Goal: Check status: Check status

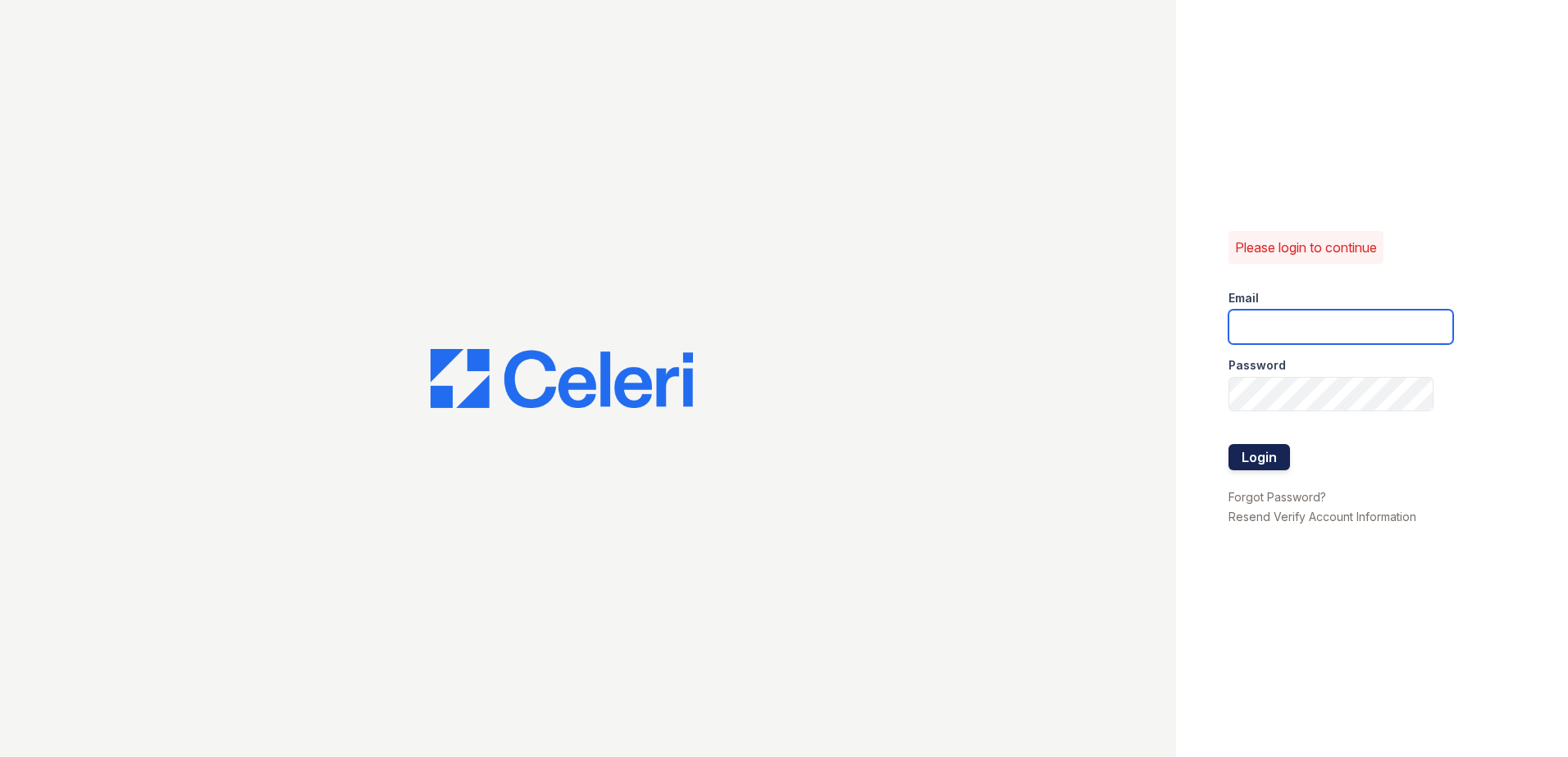
type input "renewwhitemarsh@trinity-pm.com"
click at [1251, 457] on button "Login" at bounding box center [1258, 457] width 61 height 27
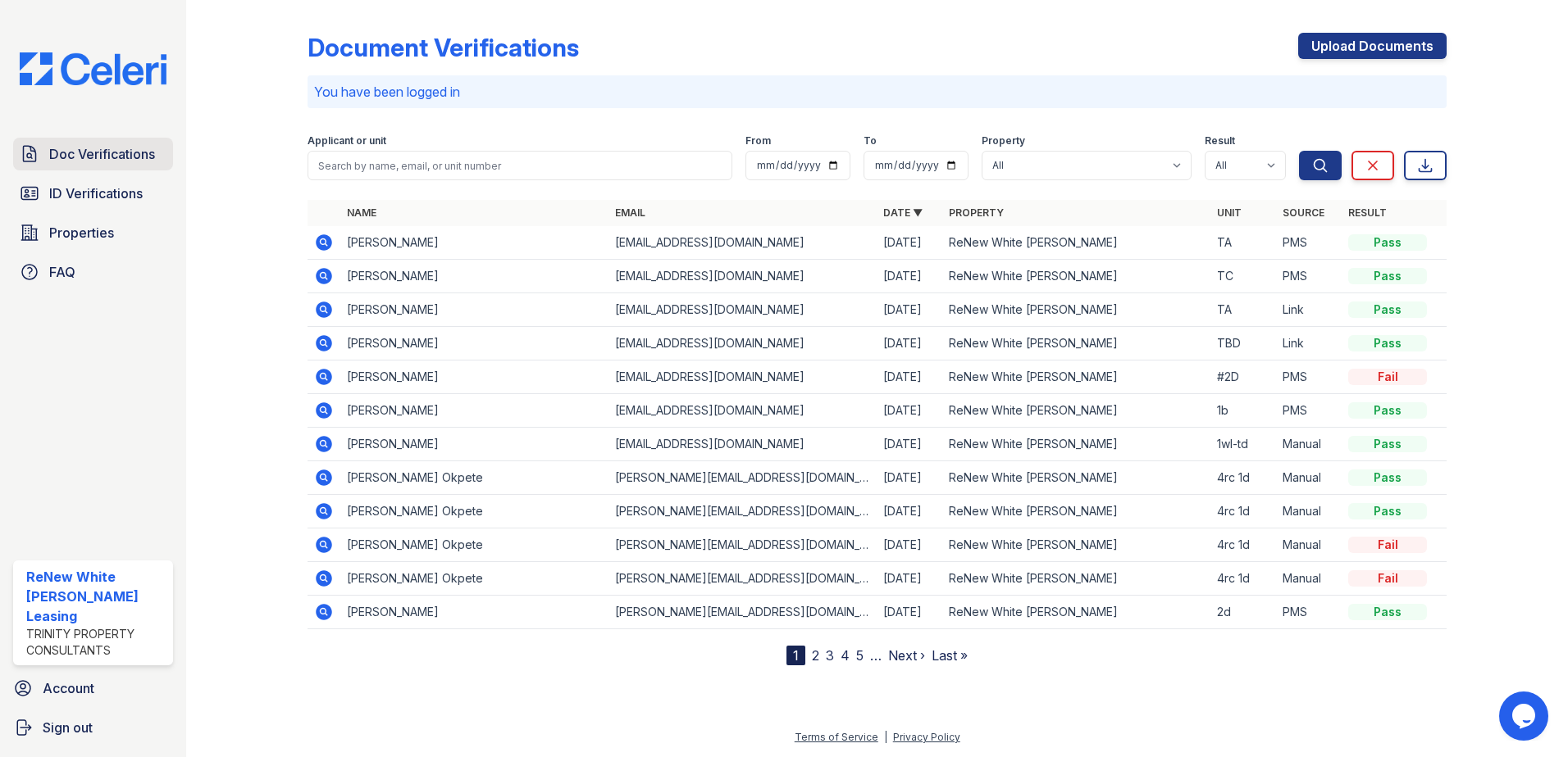
click at [111, 161] on span "Doc Verifications" at bounding box center [103, 154] width 106 height 19
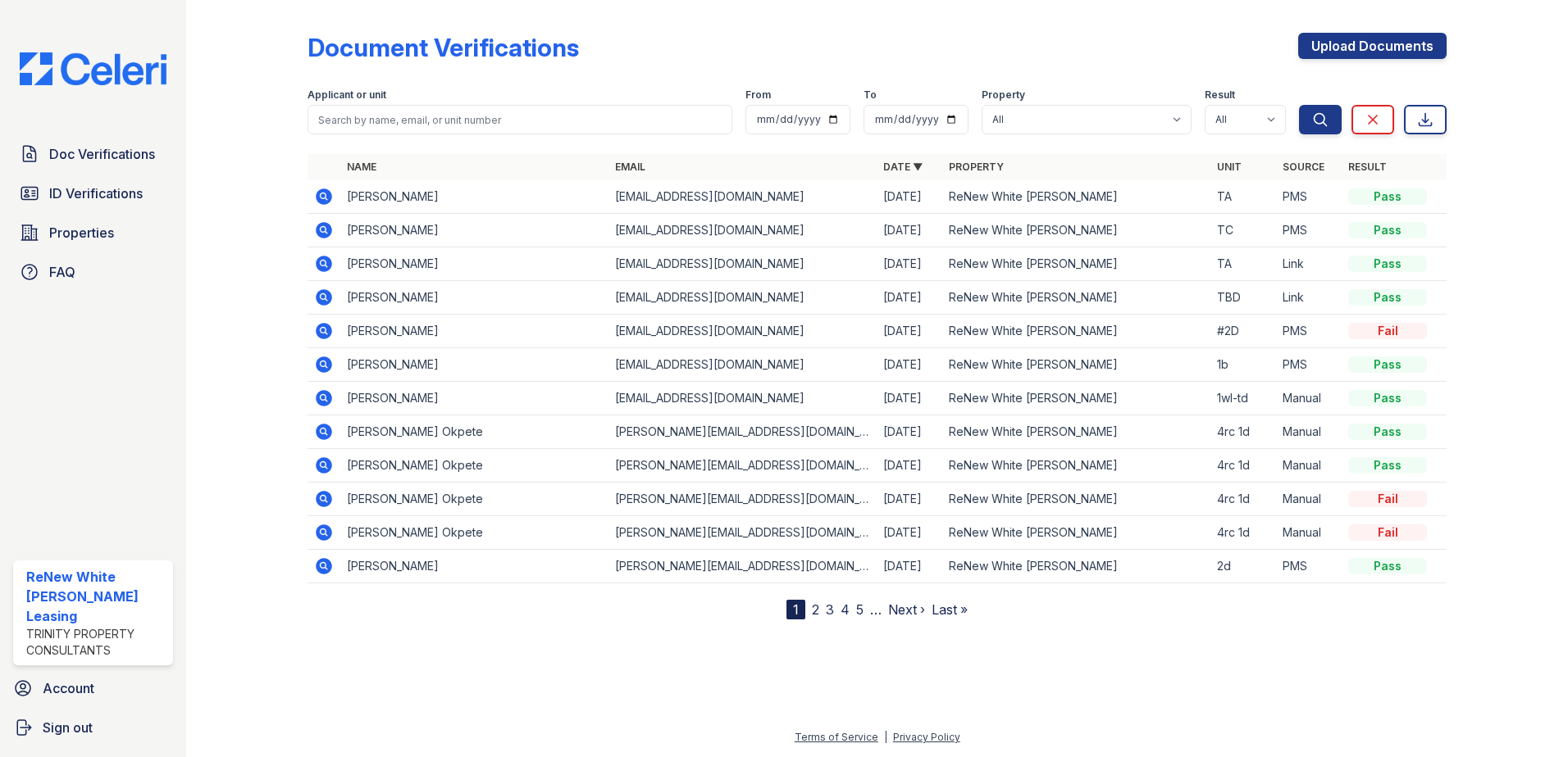
click at [321, 260] on icon at bounding box center [324, 264] width 16 height 16
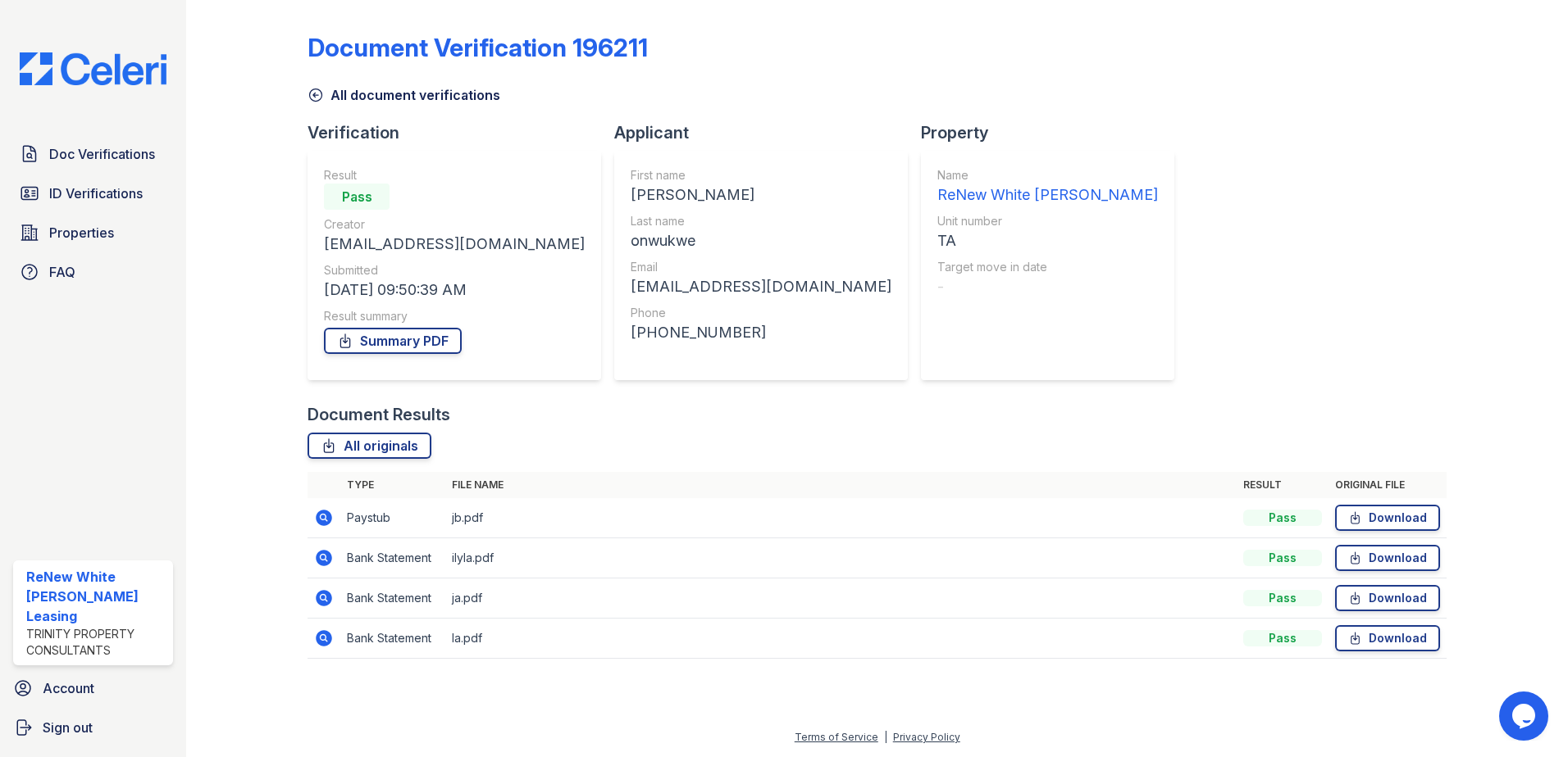
click at [320, 518] on icon at bounding box center [324, 518] width 16 height 16
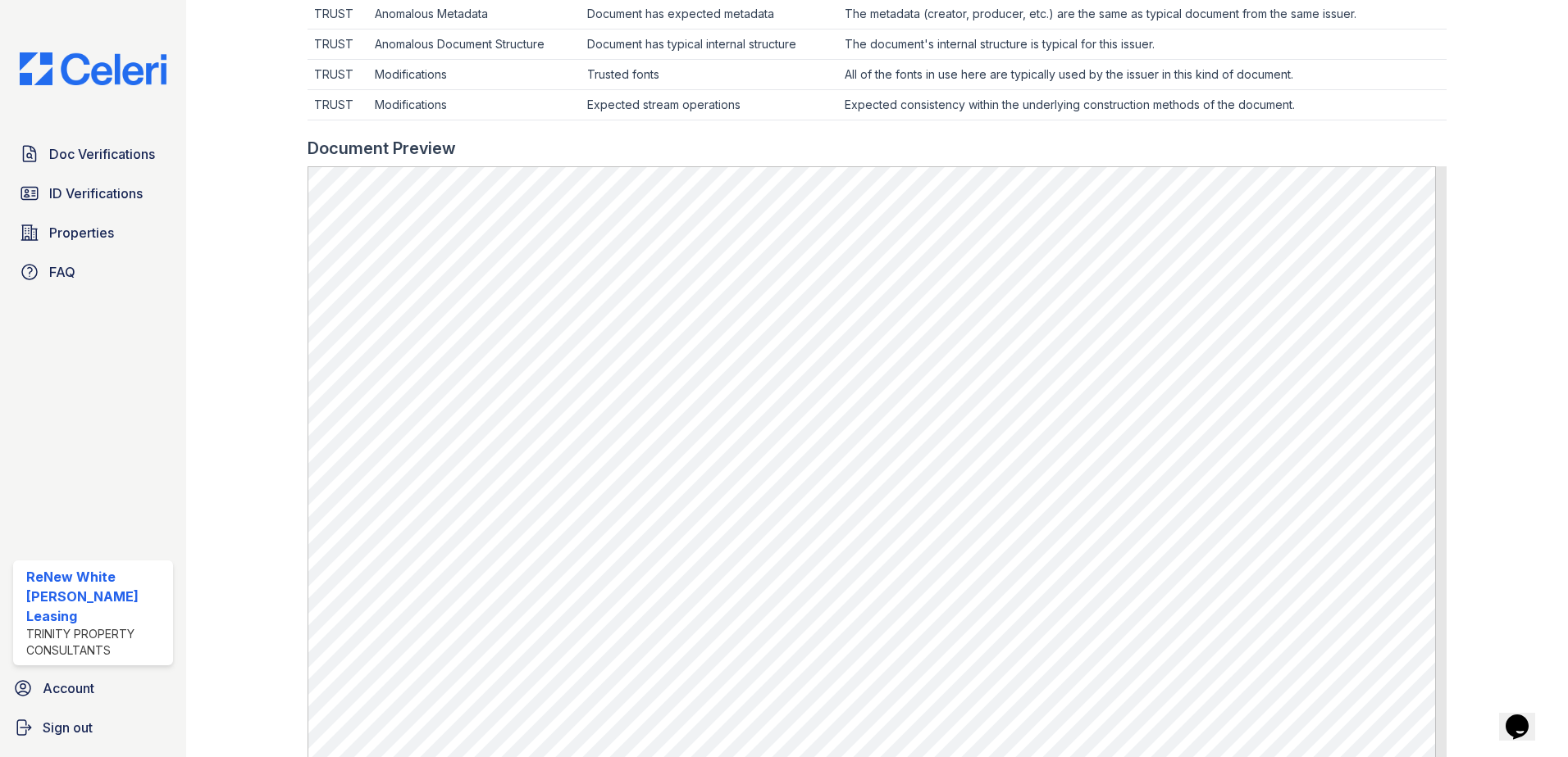
scroll to position [574, 0]
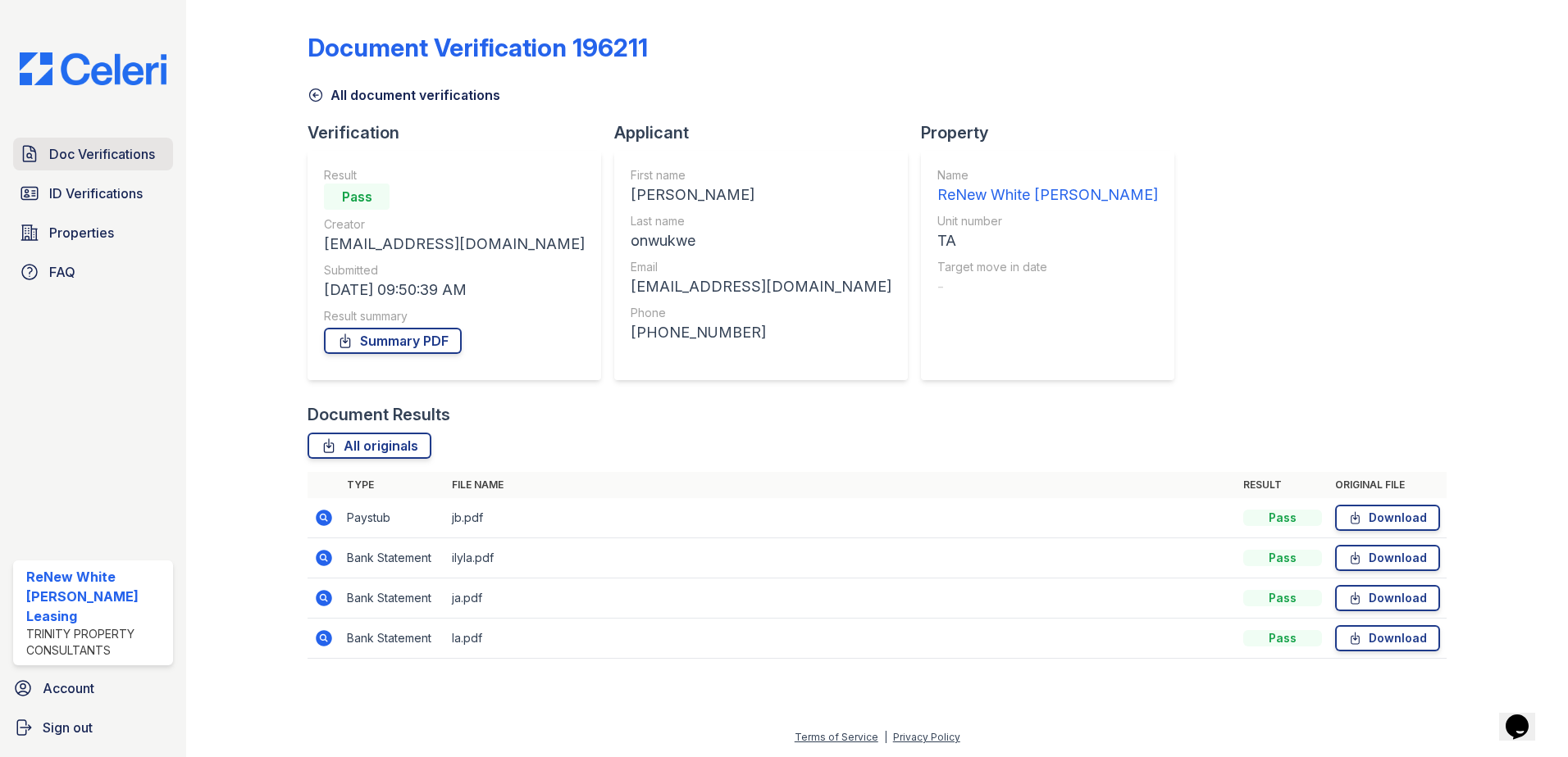
click at [103, 168] on link "Doc Verifications" at bounding box center [93, 154] width 160 height 33
